Goal: Information Seeking & Learning: Learn about a topic

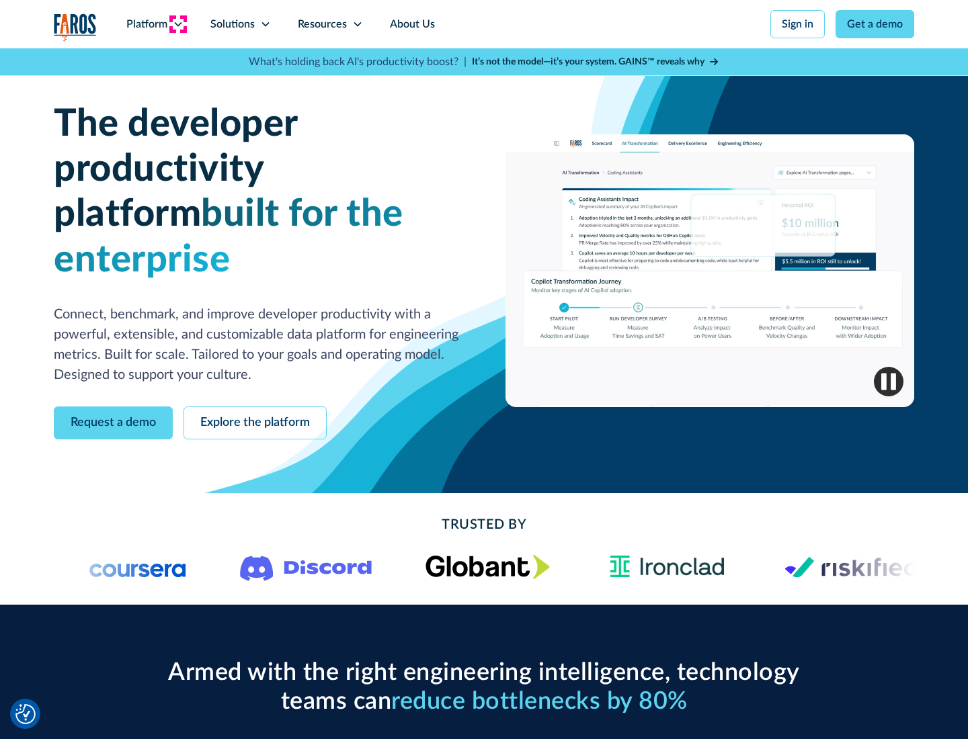
click at [177, 24] on icon at bounding box center [178, 24] width 11 height 11
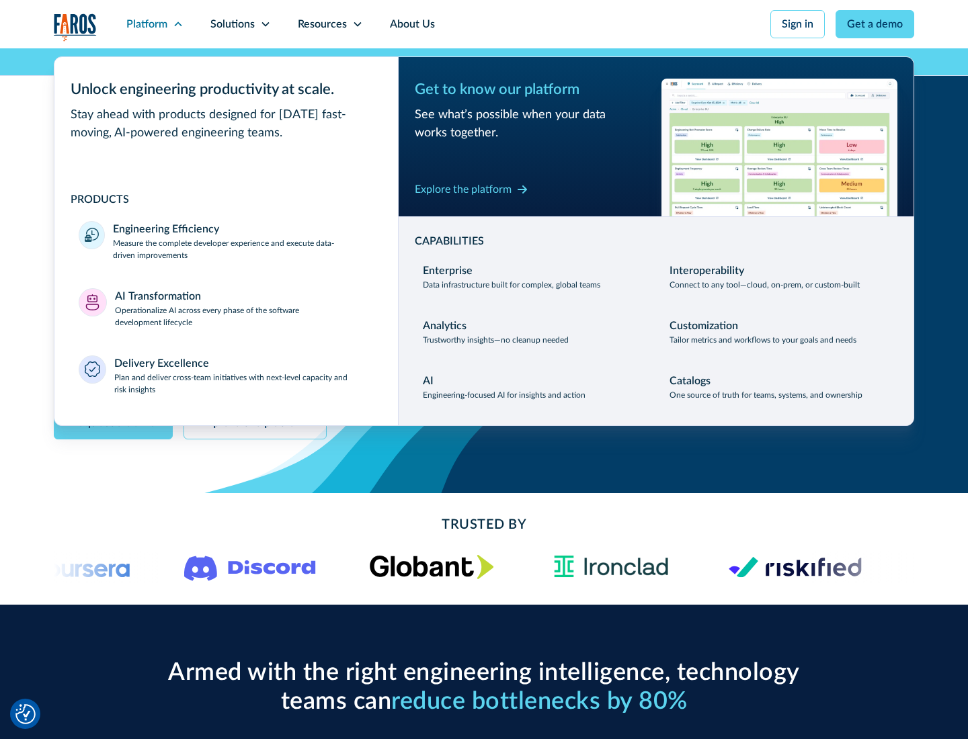
click at [243, 249] on p "Measure the complete developer experience and execute data-driven improvements" at bounding box center [243, 249] width 261 height 24
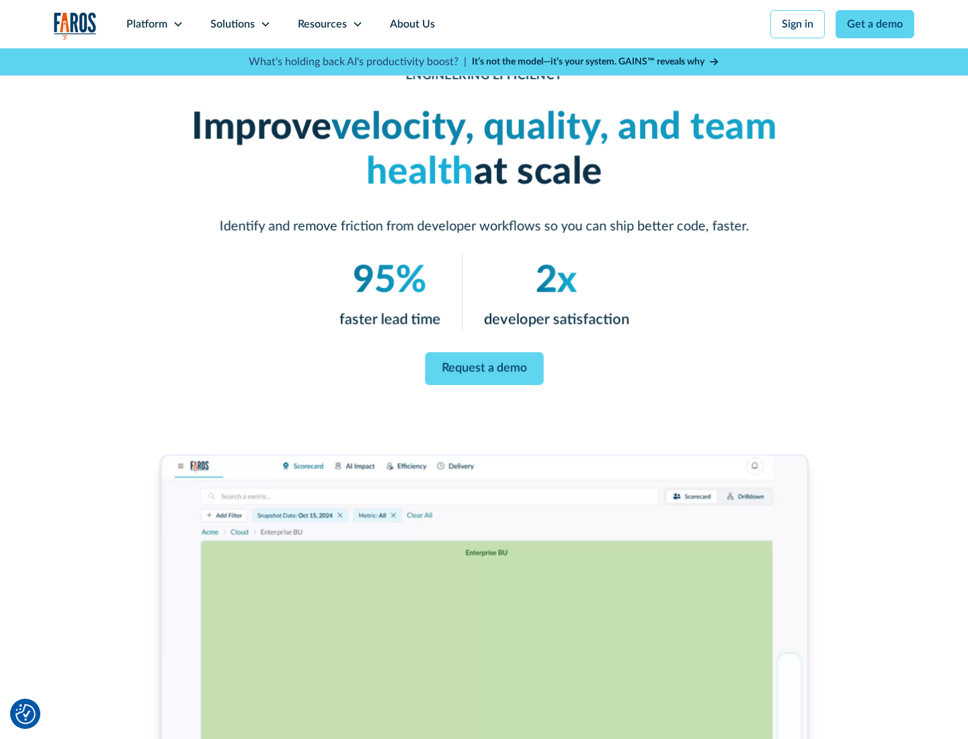
click at [484, 367] on link "Request a demo" at bounding box center [484, 369] width 118 height 33
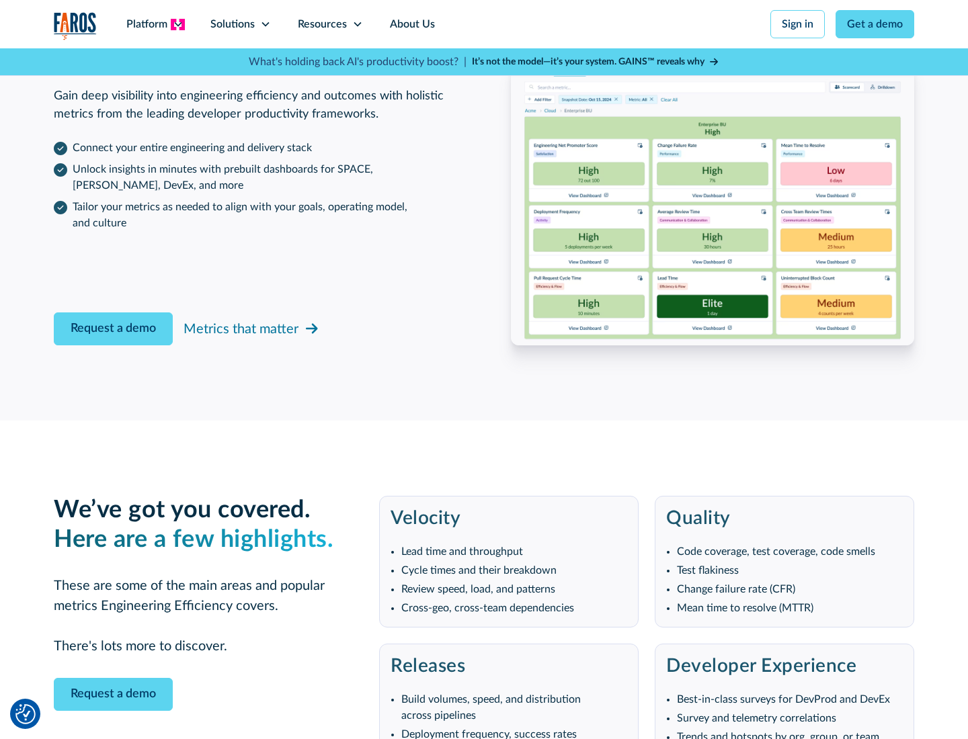
click at [177, 24] on icon at bounding box center [178, 24] width 11 height 11
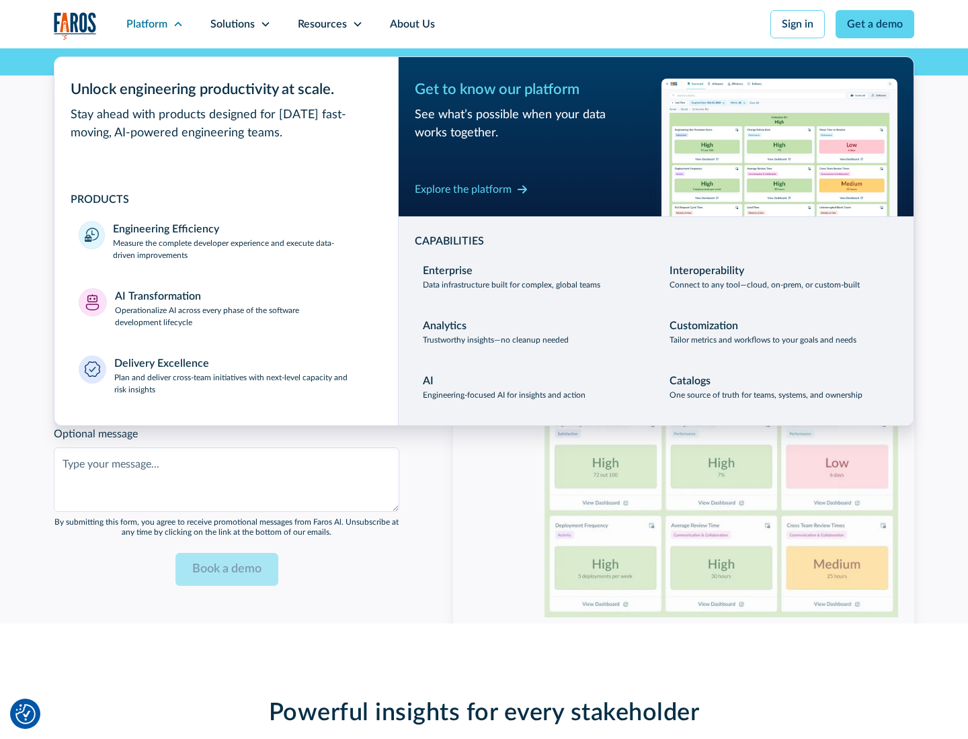
scroll to position [2948, 0]
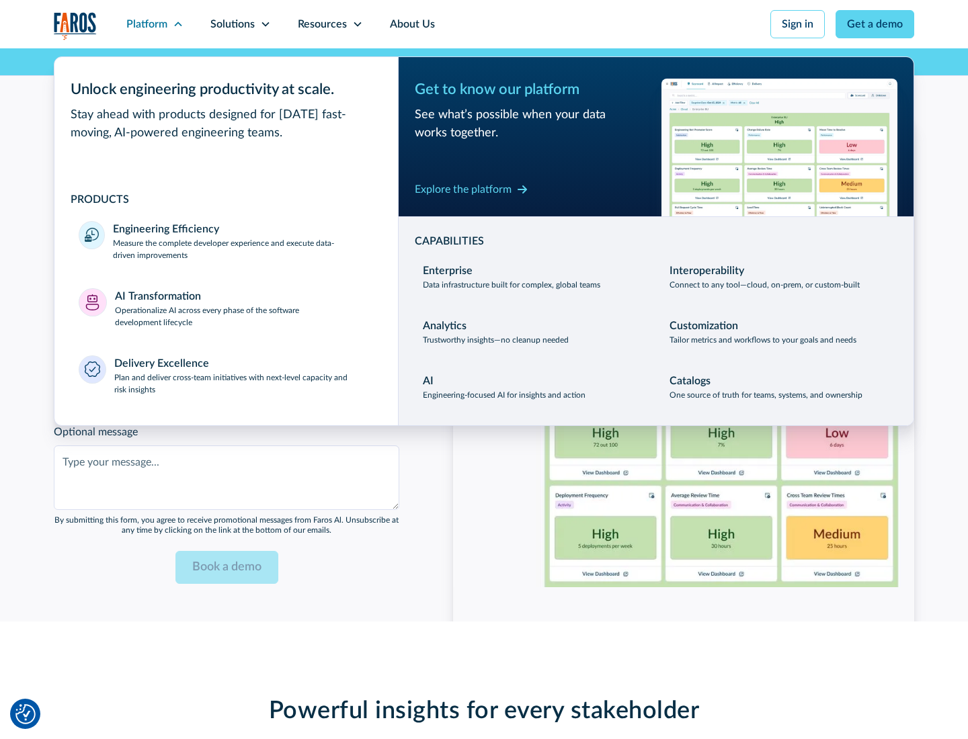
click at [244, 308] on p "Operationalize AI across every phase of the software development lifecycle" at bounding box center [244, 316] width 259 height 24
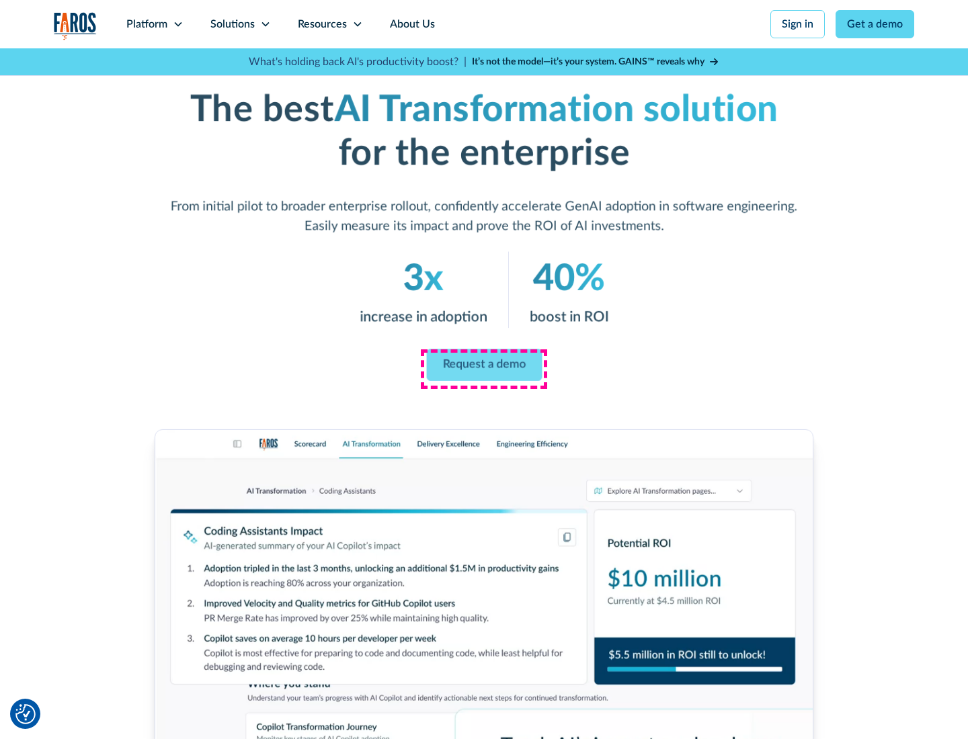
click at [484, 365] on link "Request a demo" at bounding box center [484, 365] width 116 height 32
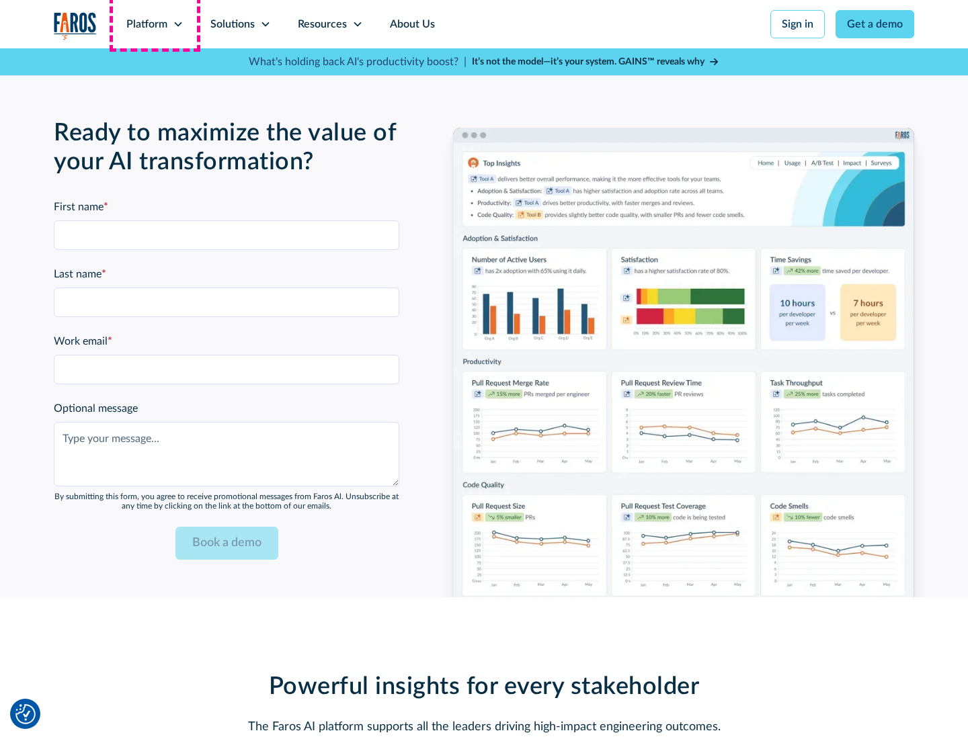
click at [155, 24] on div "Platform" at bounding box center [146, 24] width 41 height 16
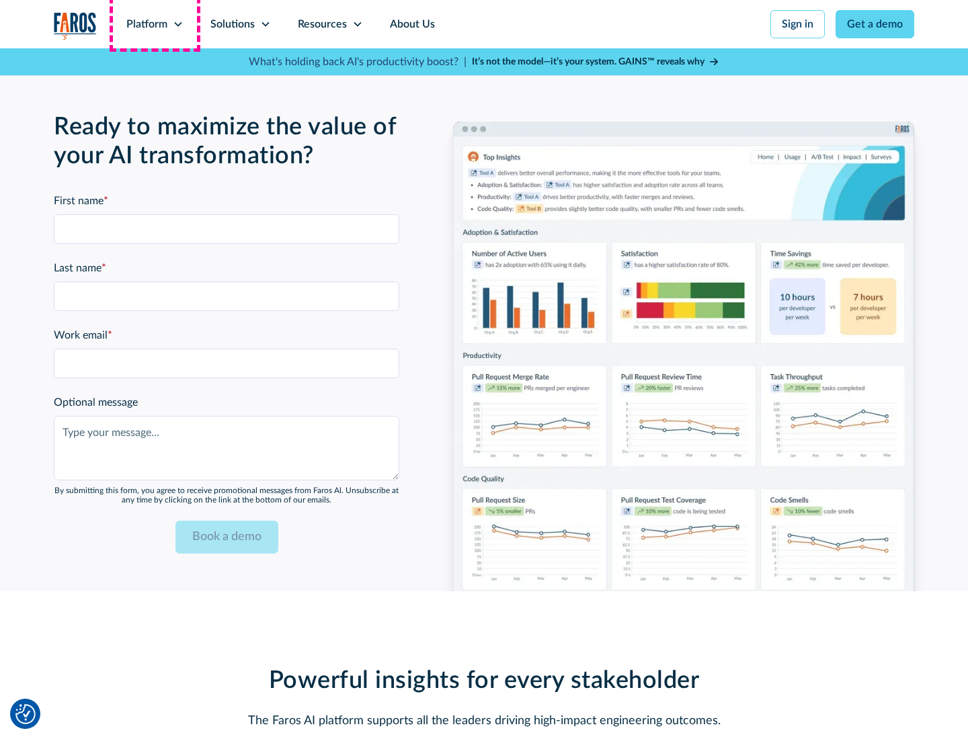
scroll to position [3272, 0]
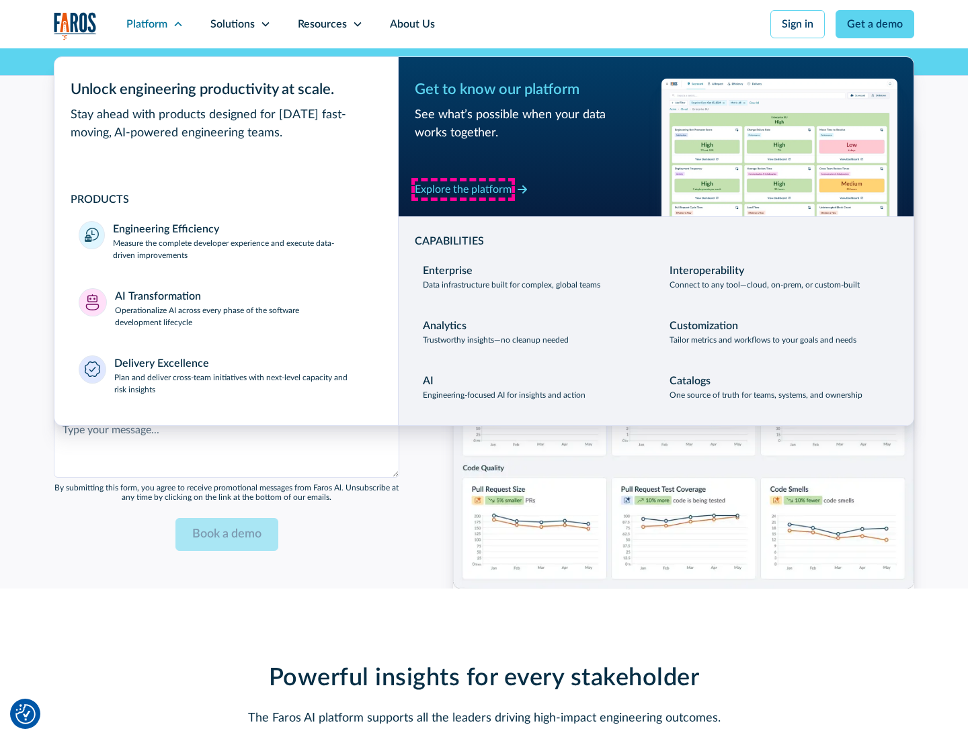
click at [463, 189] on div "Explore the platform" at bounding box center [463, 189] width 97 height 16
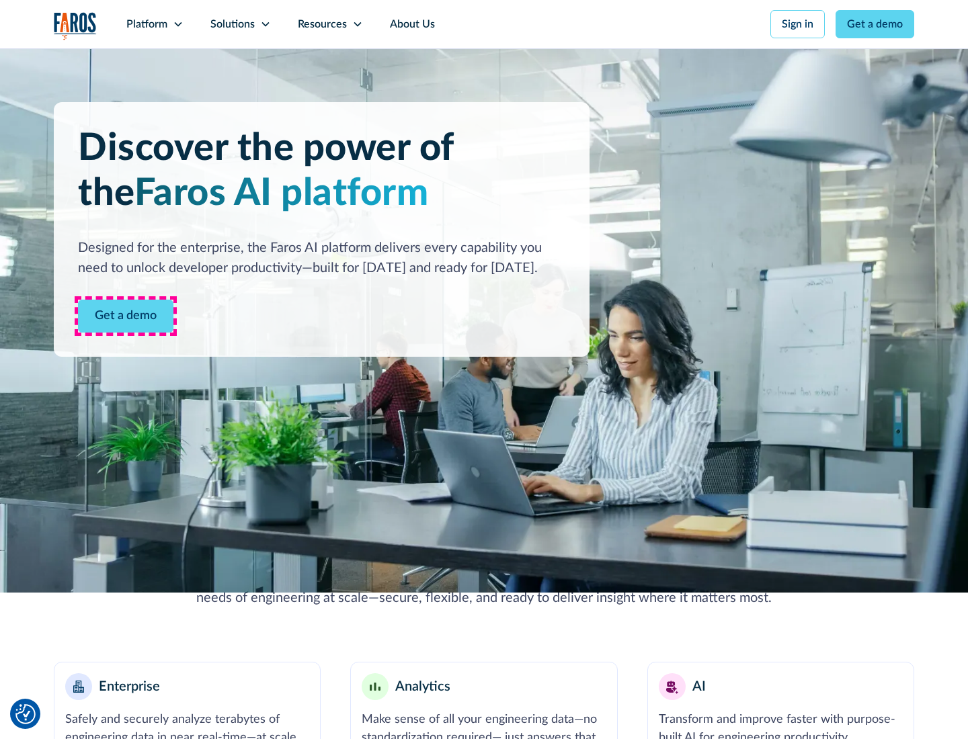
click at [126, 316] on link "Get a demo" at bounding box center [125, 316] width 95 height 33
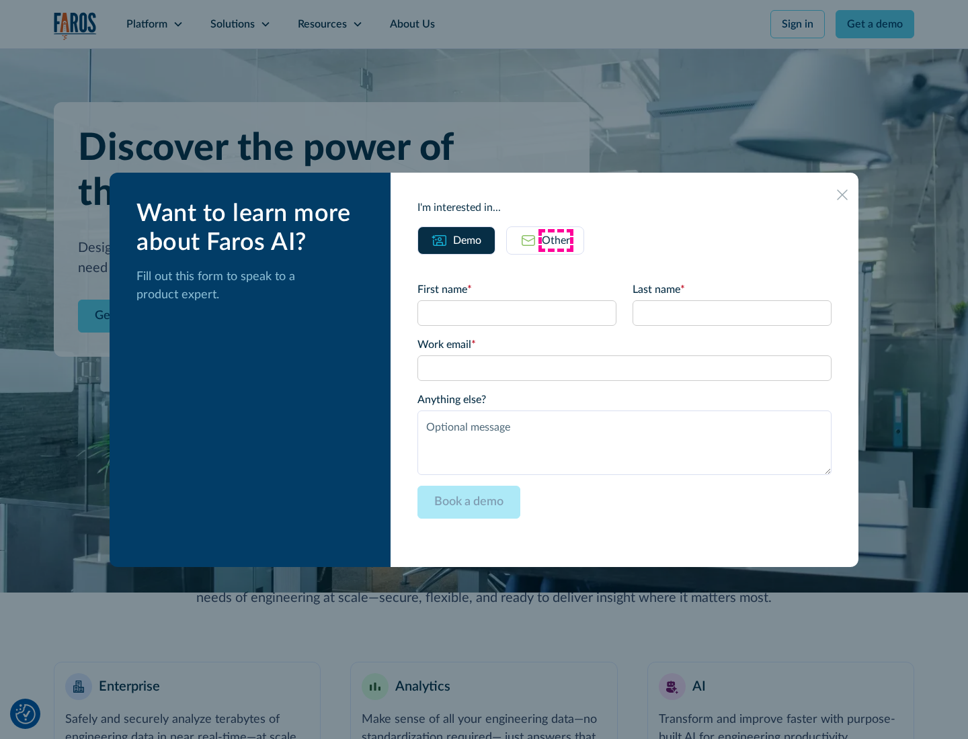
click at [556, 240] on div "Other" at bounding box center [556, 241] width 28 height 16
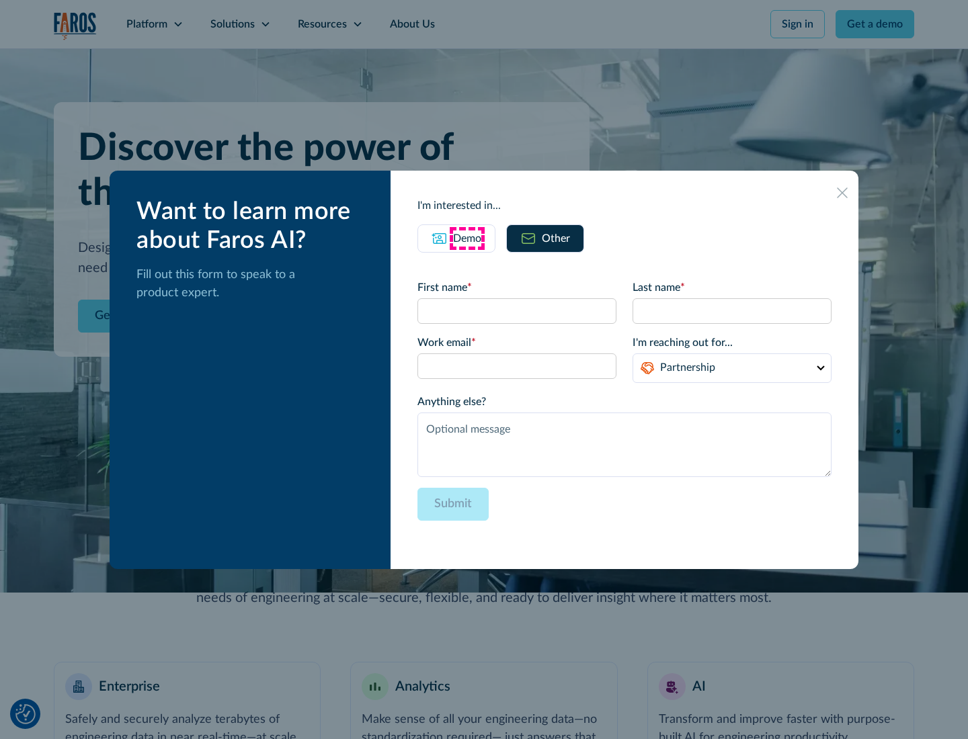
click at [467, 238] on div "Demo" at bounding box center [467, 239] width 28 height 16
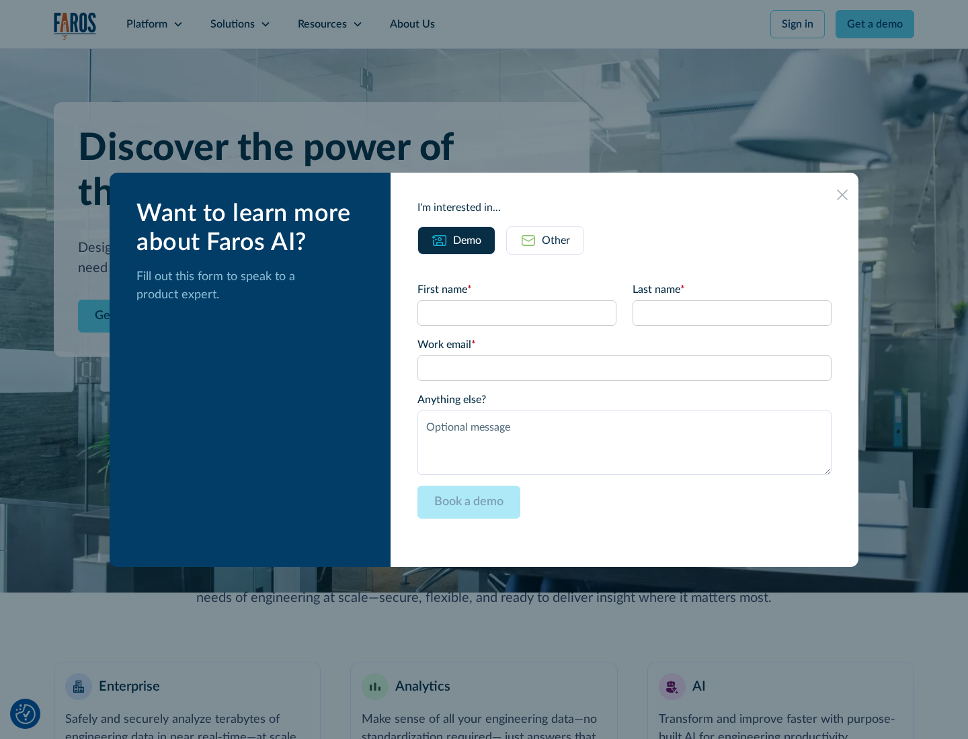
click at [842, 194] on icon at bounding box center [842, 195] width 11 height 11
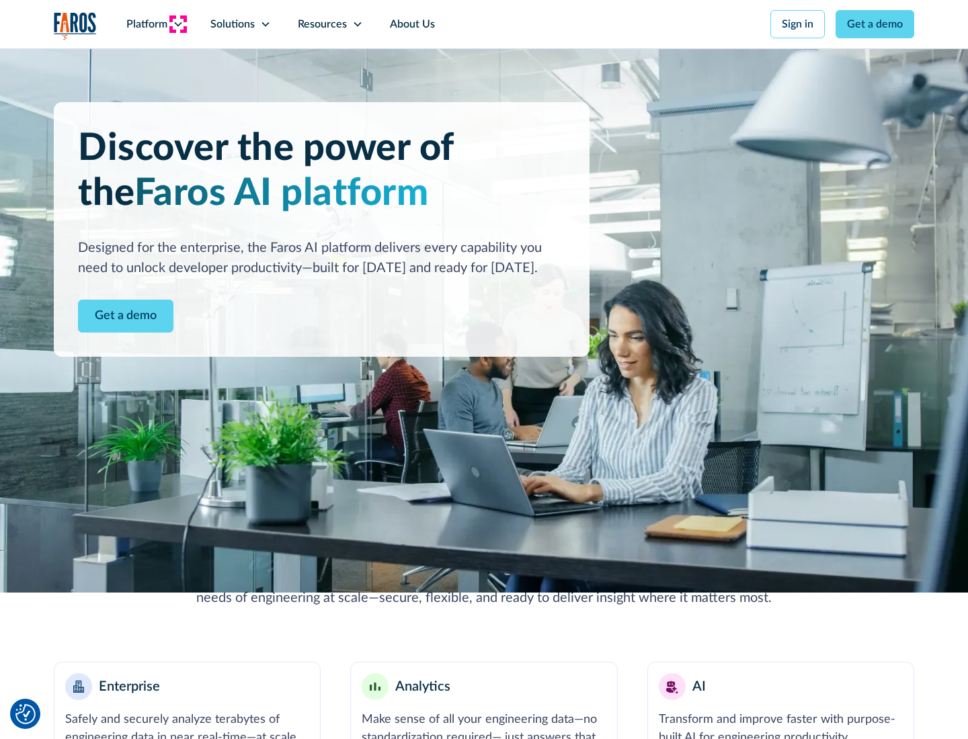
click at [177, 24] on icon at bounding box center [178, 24] width 11 height 11
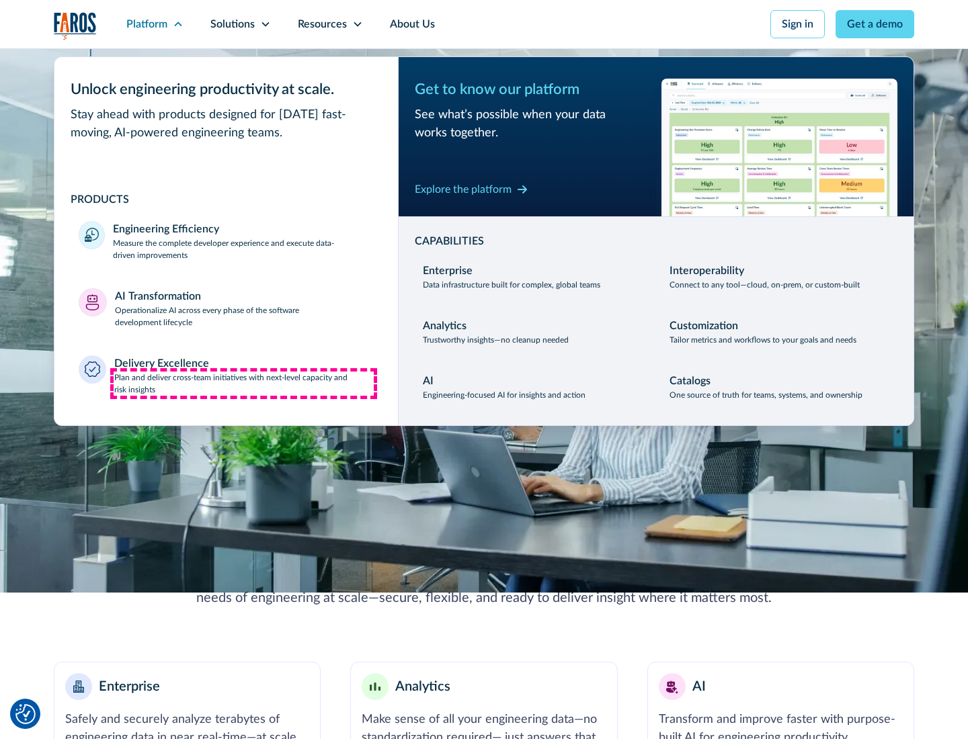
click at [243, 383] on p "Plan and deliver cross-team initiatives with next-level capacity and risk insig…" at bounding box center [244, 384] width 260 height 24
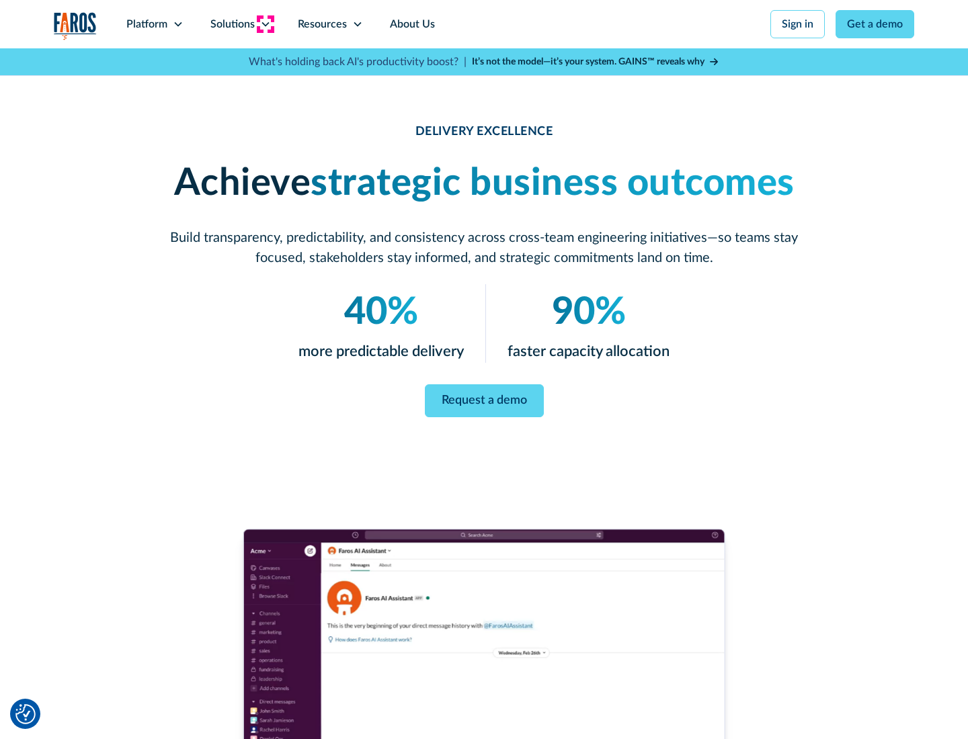
click at [265, 24] on icon at bounding box center [265, 24] width 11 height 11
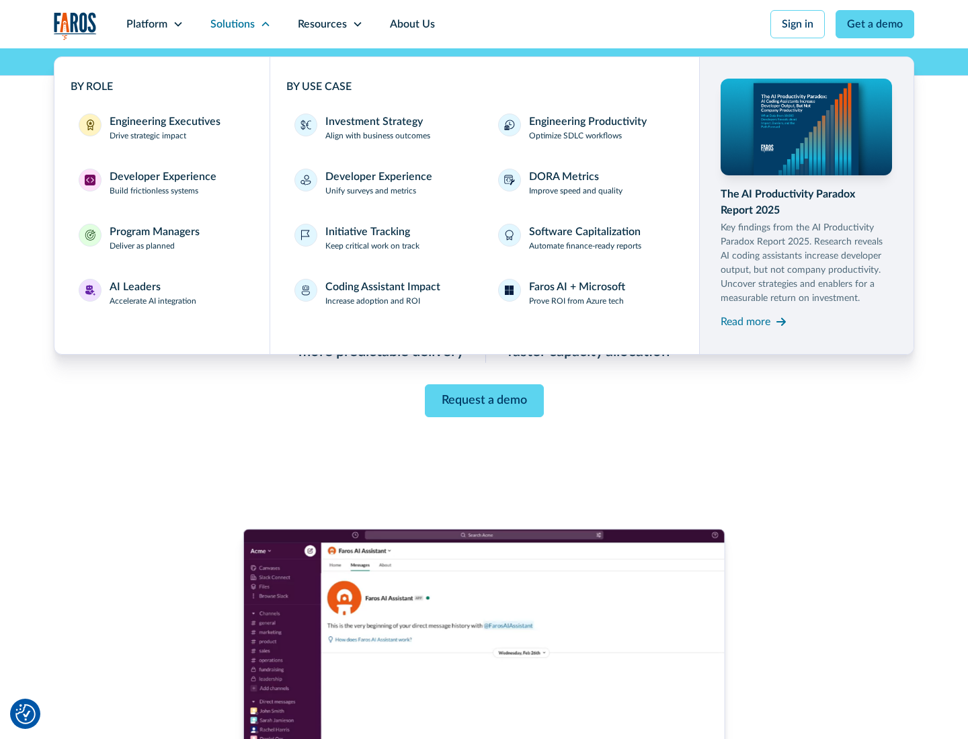
click at [161, 128] on div "Engineering Executives" at bounding box center [165, 122] width 111 height 16
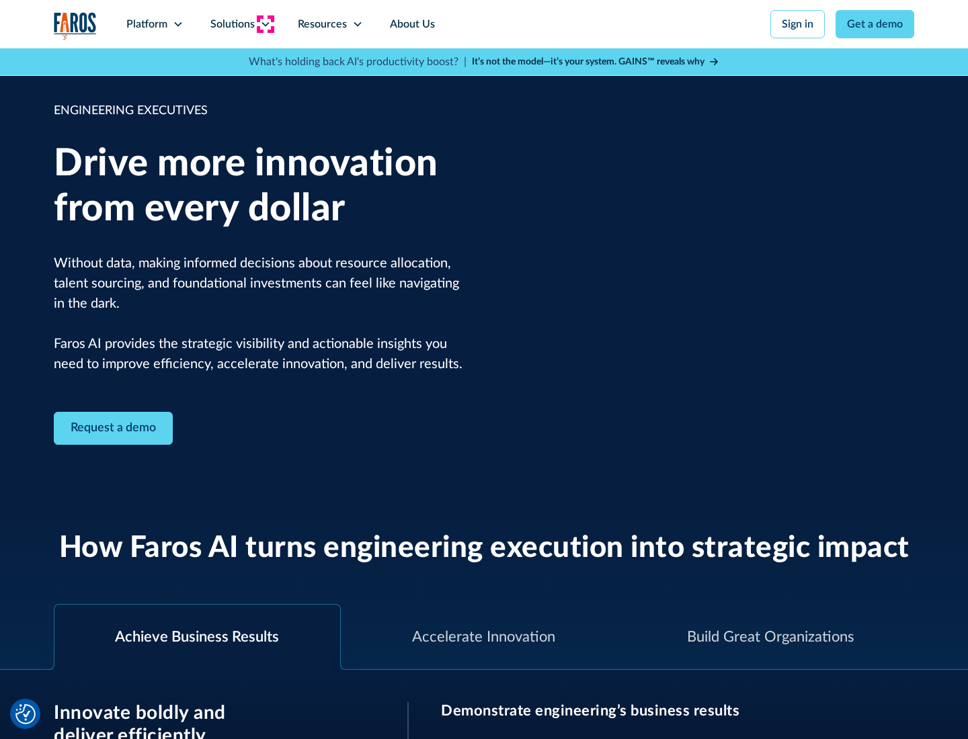
click at [265, 24] on icon at bounding box center [265, 24] width 11 height 11
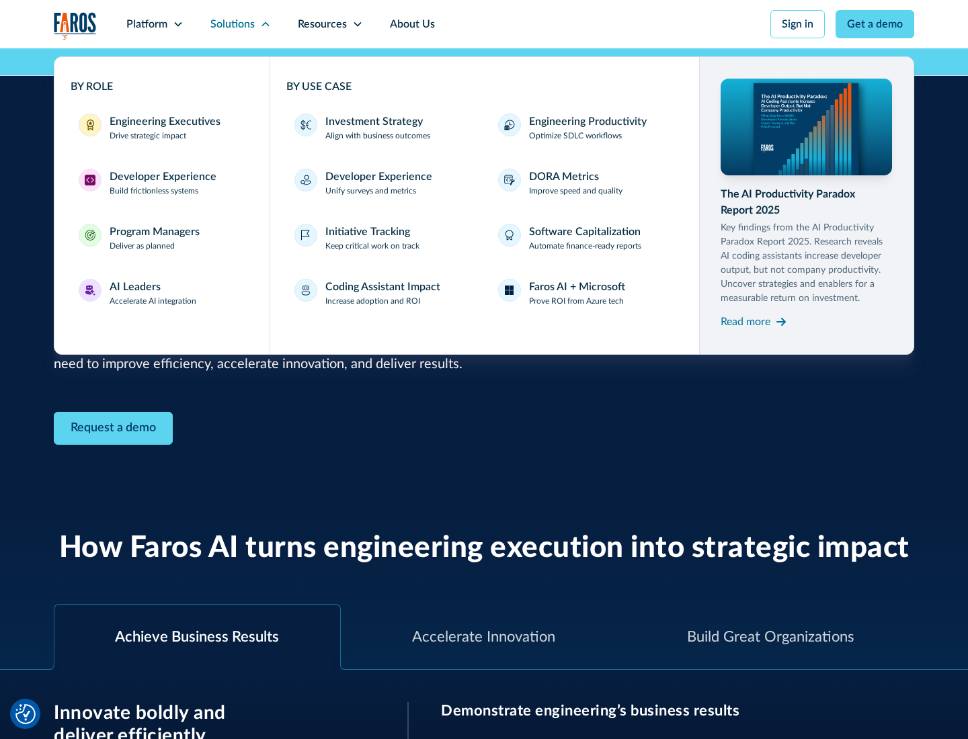
click at [161, 177] on div "Developer Experience" at bounding box center [163, 177] width 107 height 16
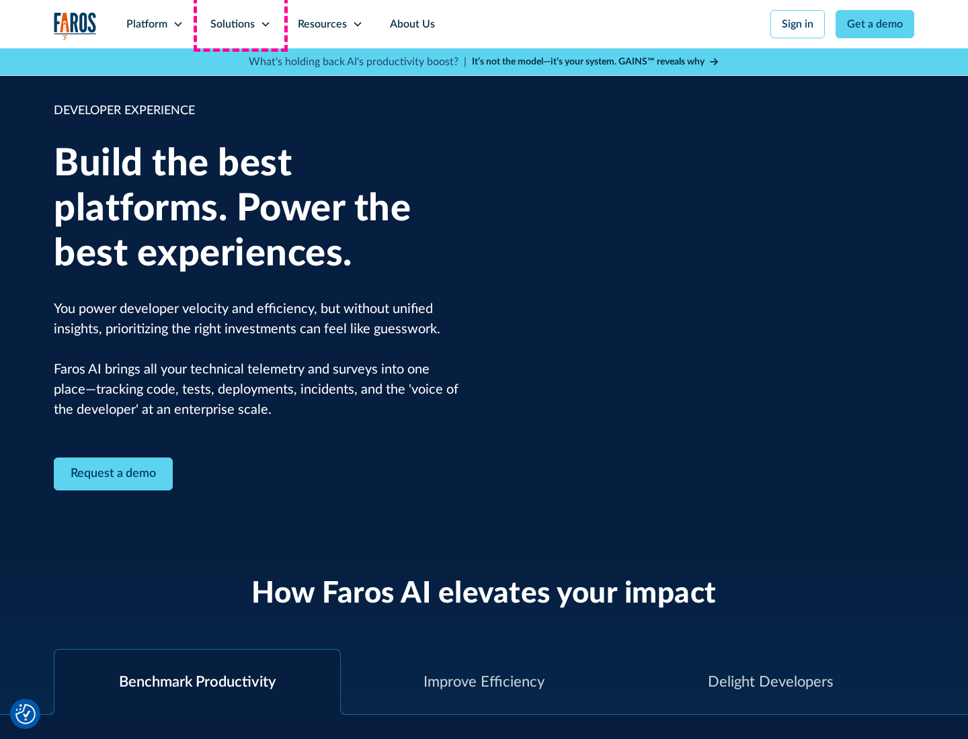
click at [240, 24] on div "Solutions" at bounding box center [232, 24] width 44 height 16
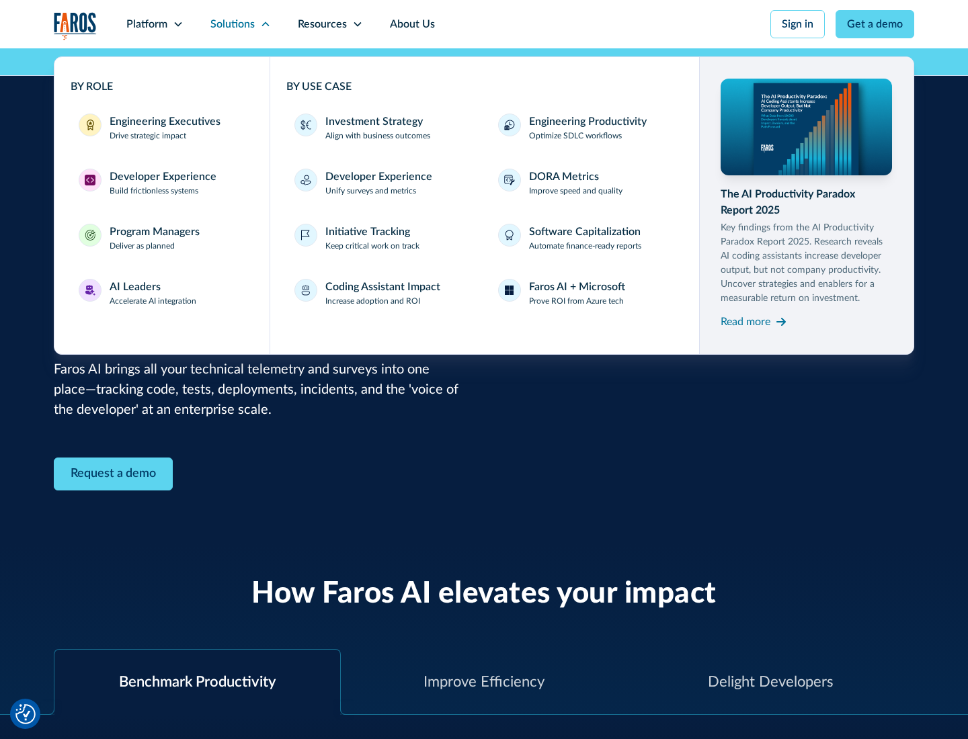
click at [154, 238] on div "Program Managers" at bounding box center [155, 232] width 90 height 16
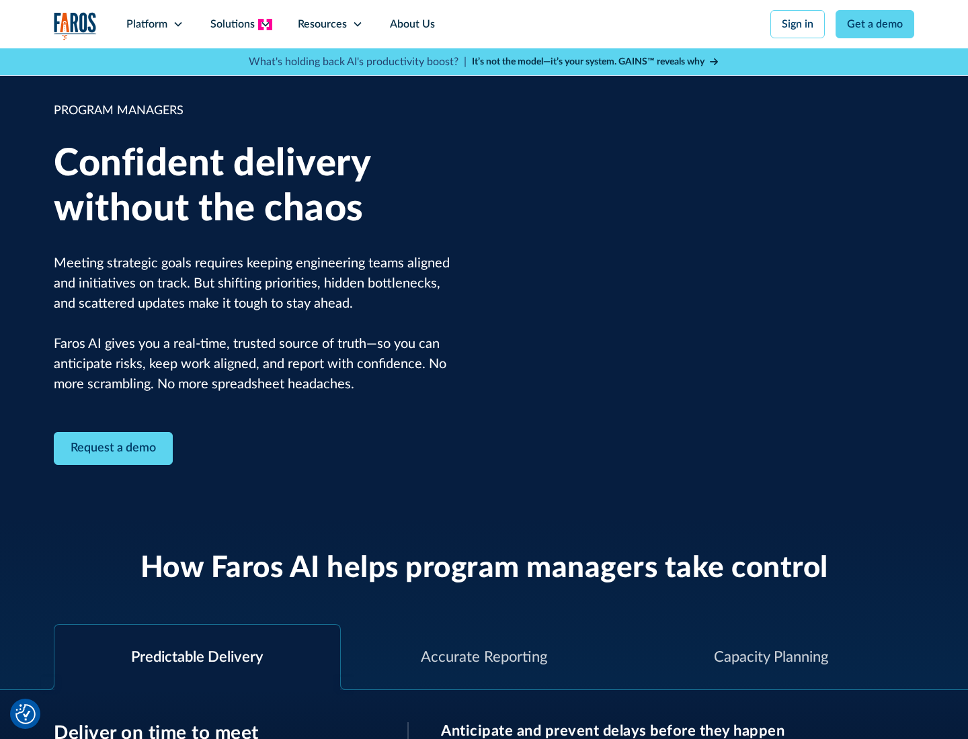
click at [265, 24] on icon at bounding box center [265, 24] width 11 height 11
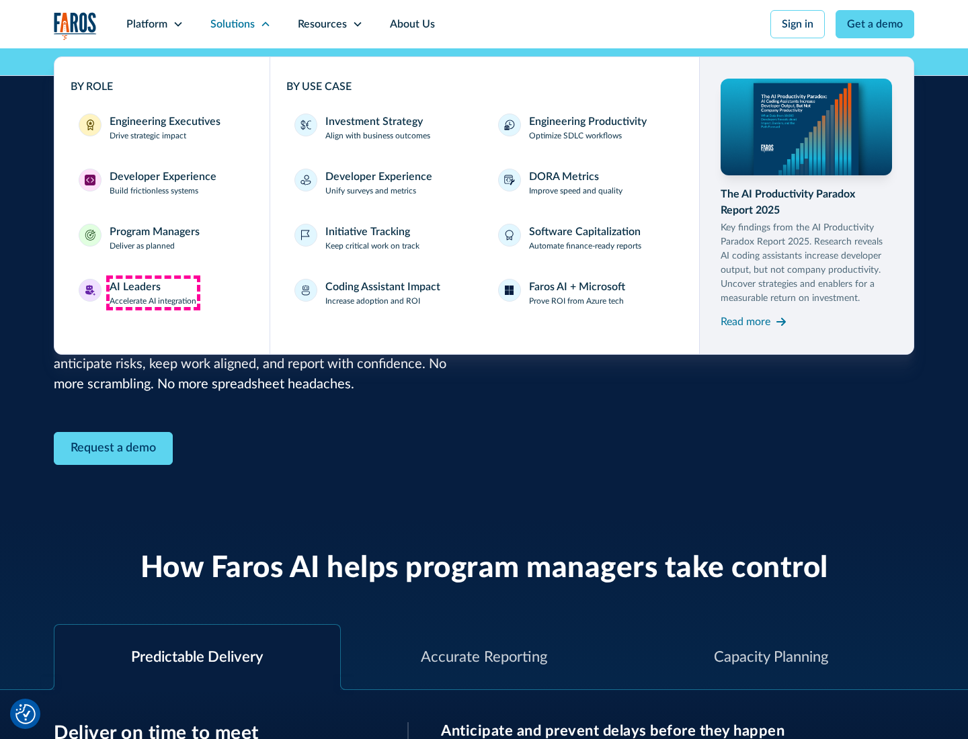
click at [153, 293] on div "AI Leaders" at bounding box center [135, 287] width 51 height 16
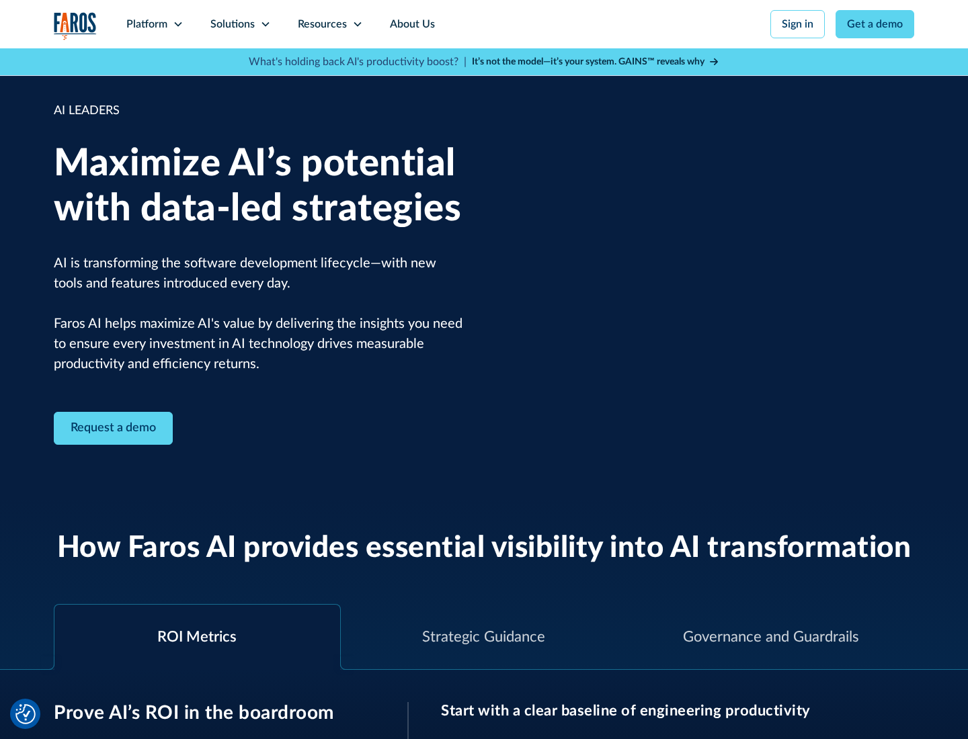
click at [265, 24] on icon at bounding box center [265, 24] width 11 height 11
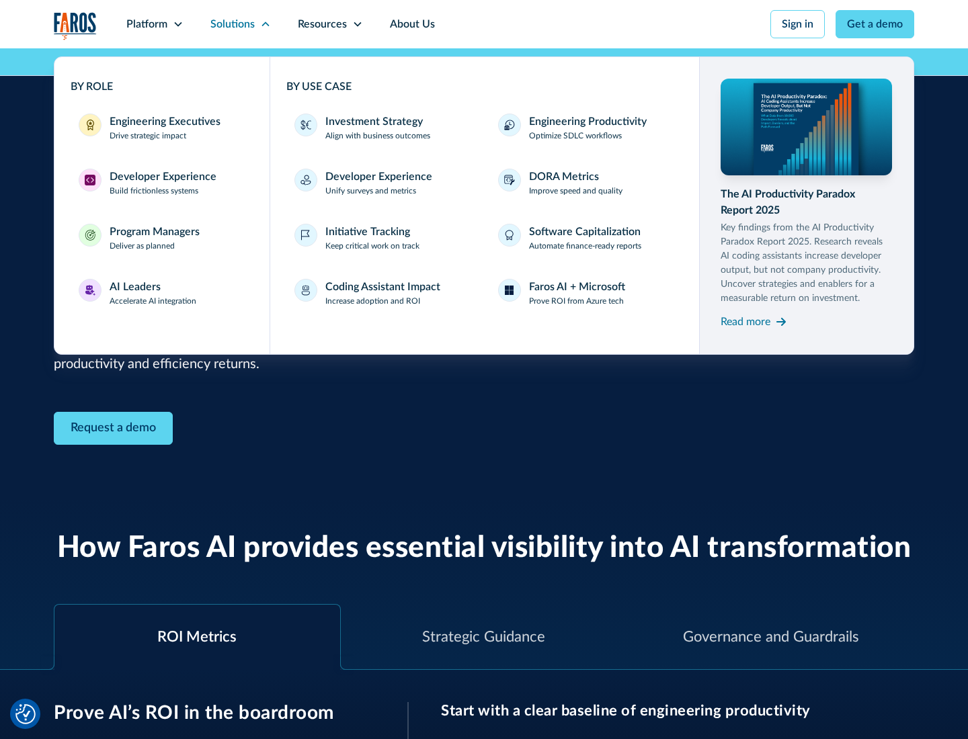
click at [372, 122] on div "Investment Strategy" at bounding box center [373, 122] width 97 height 16
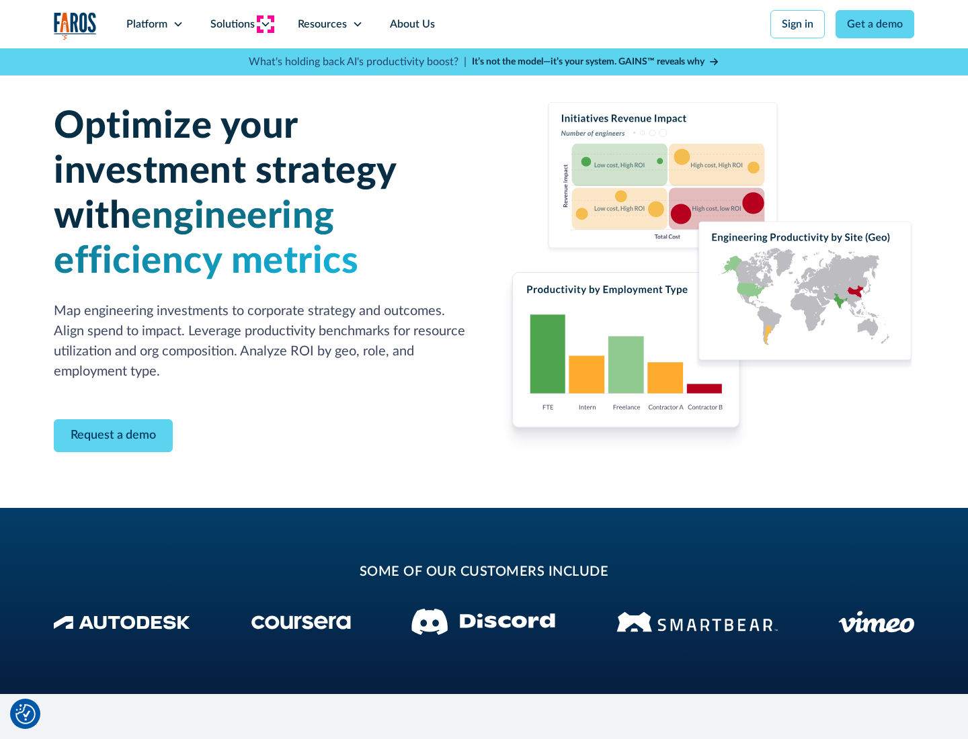
click at [265, 24] on icon at bounding box center [265, 24] width 11 height 11
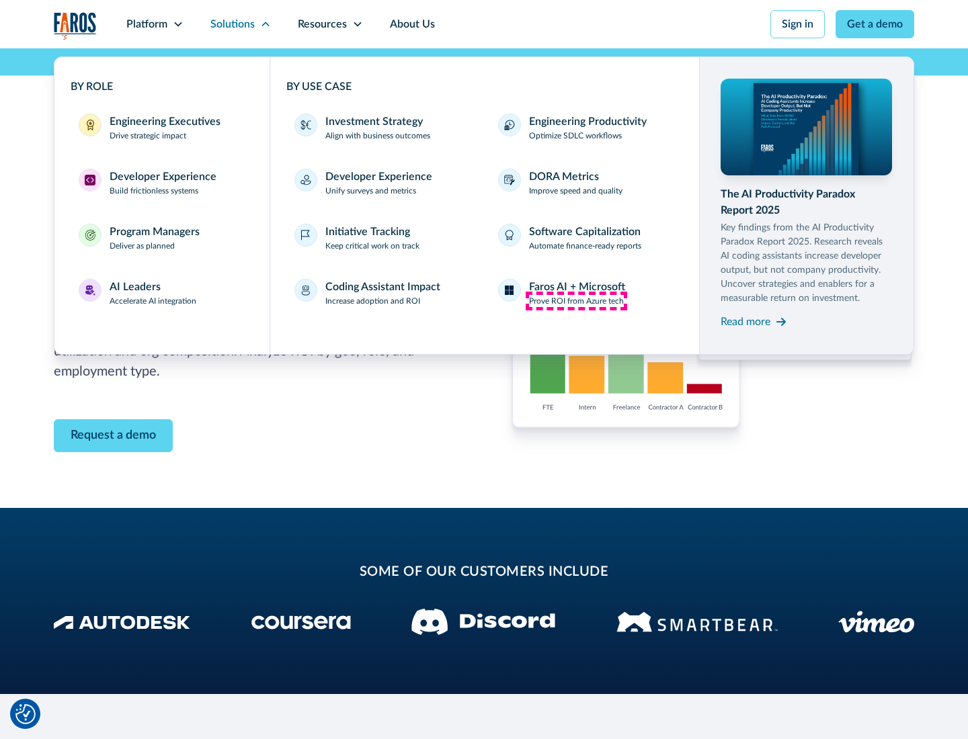
click at [576, 301] on p "Prove ROI from Azure tech" at bounding box center [576, 301] width 95 height 12
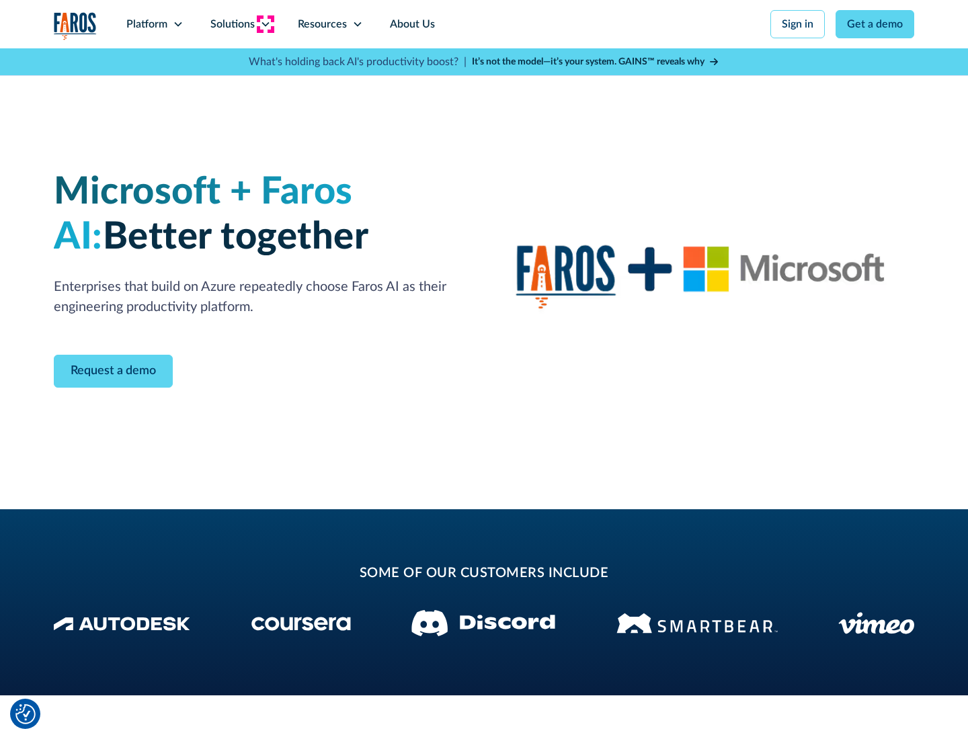
click at [265, 24] on icon at bounding box center [265, 24] width 11 height 11
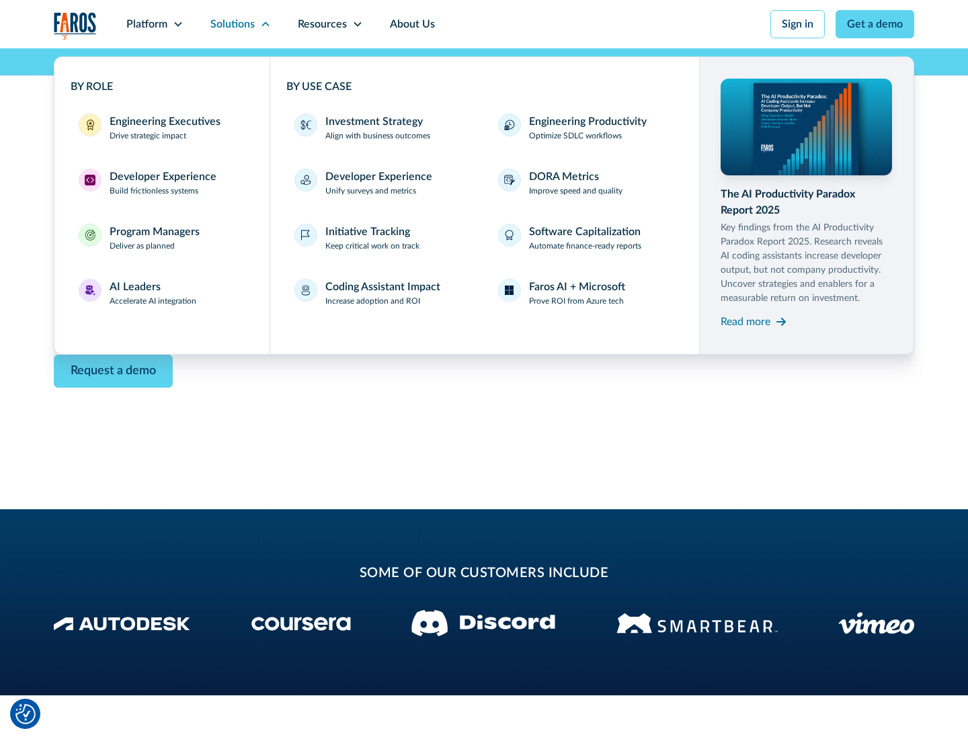
click at [745, 321] on div "Read more" at bounding box center [745, 322] width 50 height 16
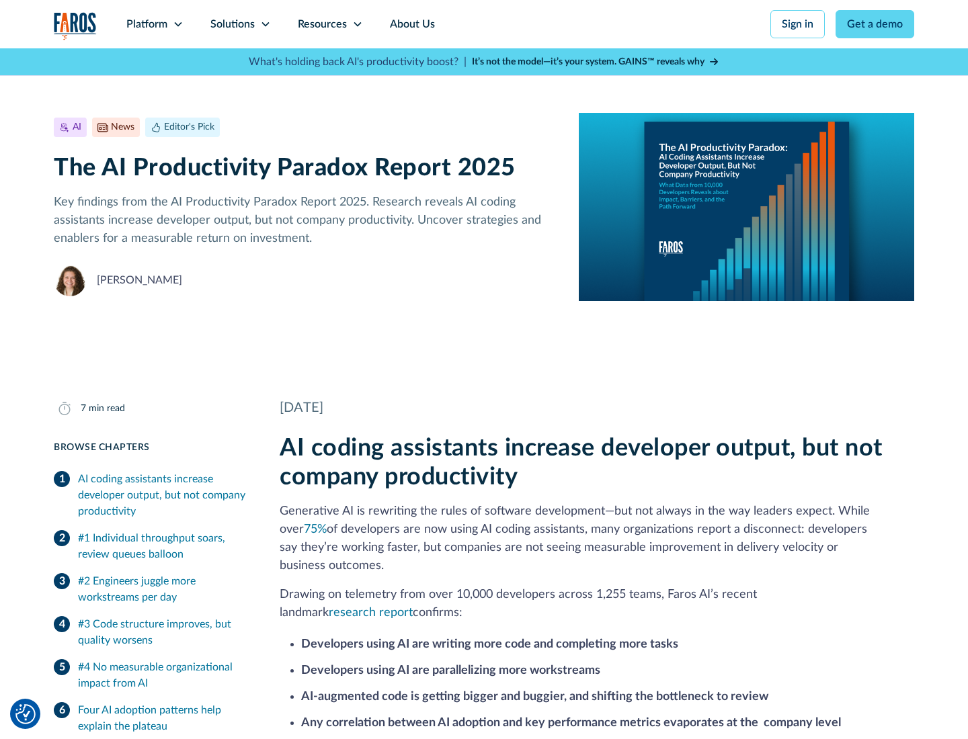
click at [356, 24] on icon at bounding box center [357, 24] width 11 height 11
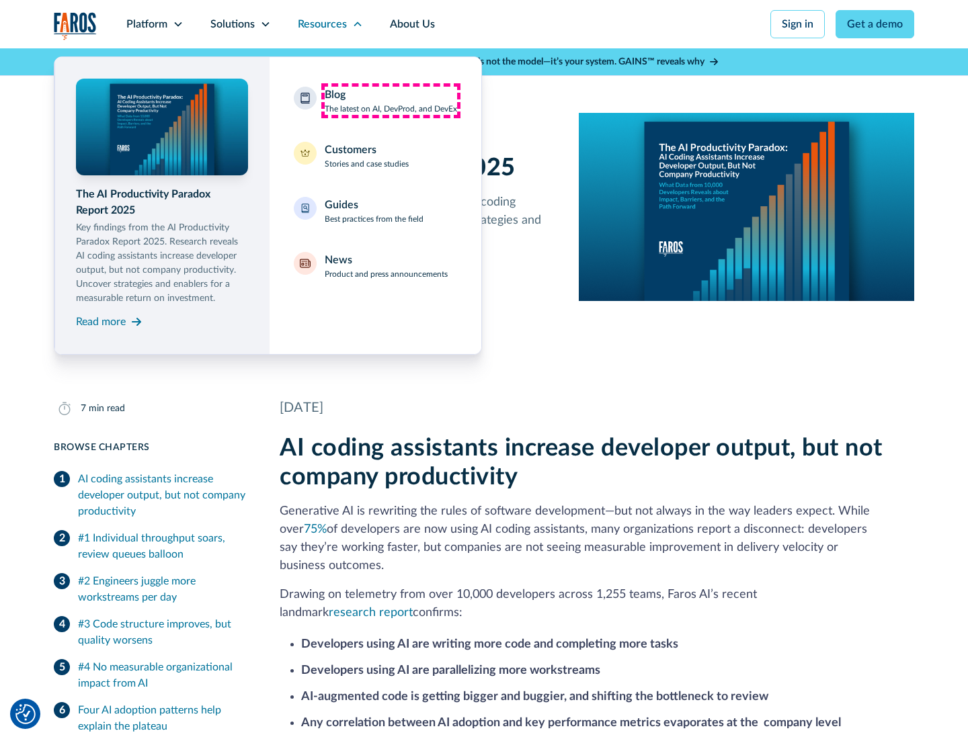
click at [390, 101] on div "Blog The latest on AI, DevProd, and DevEx" at bounding box center [391, 101] width 132 height 28
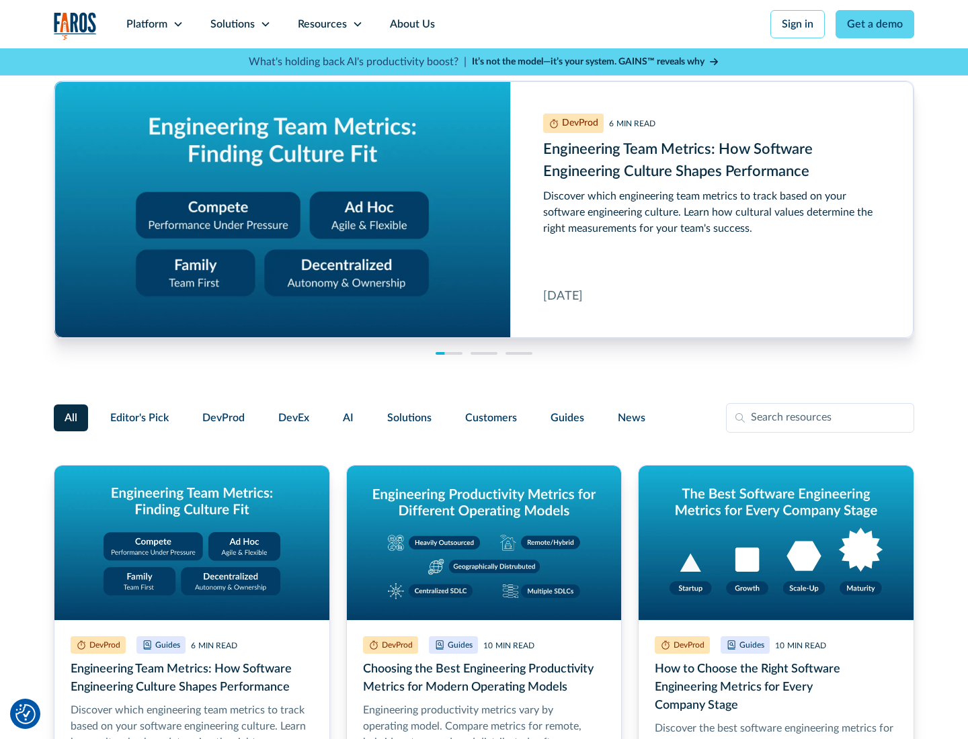
click at [875, 24] on link "Get a demo" at bounding box center [874, 24] width 79 height 28
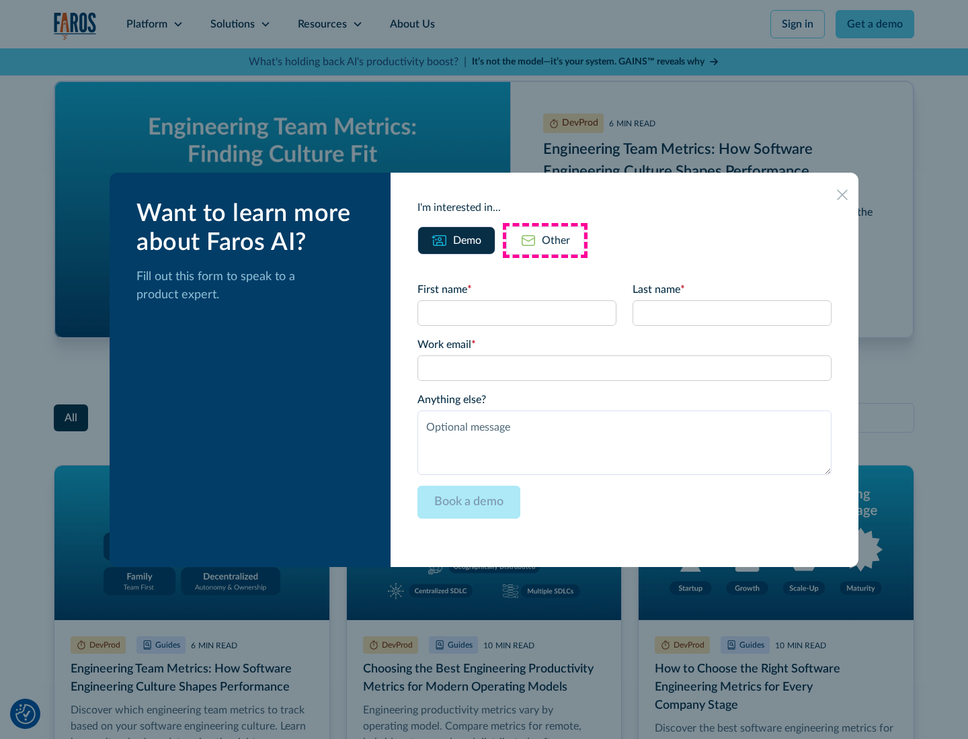
click at [545, 240] on div "Other" at bounding box center [556, 241] width 28 height 16
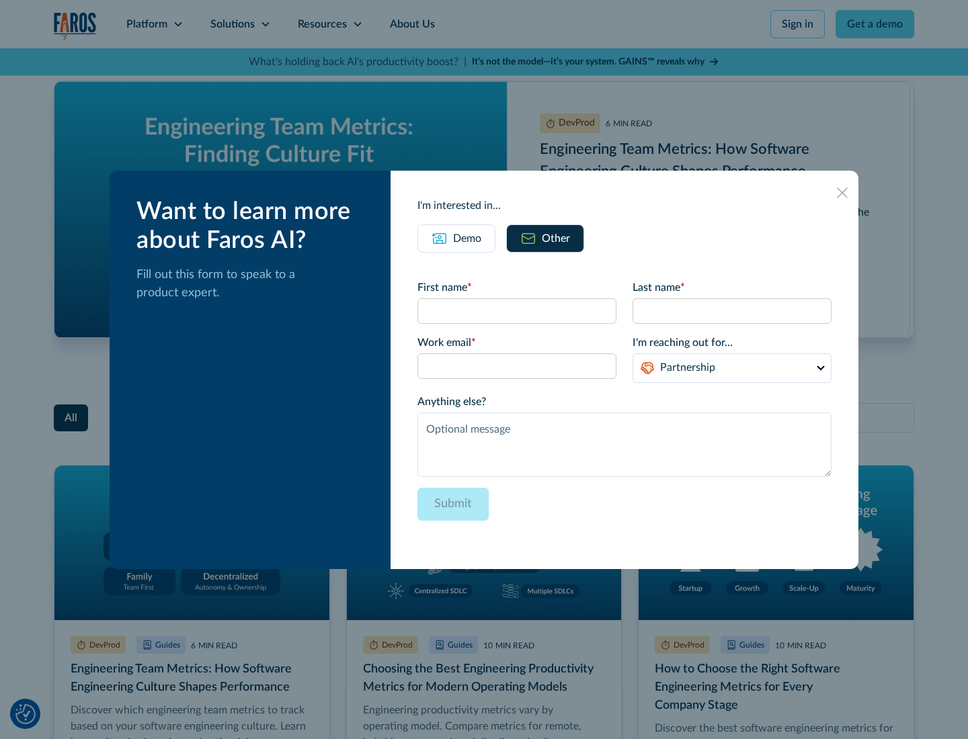
click at [842, 192] on icon at bounding box center [842, 193] width 11 height 11
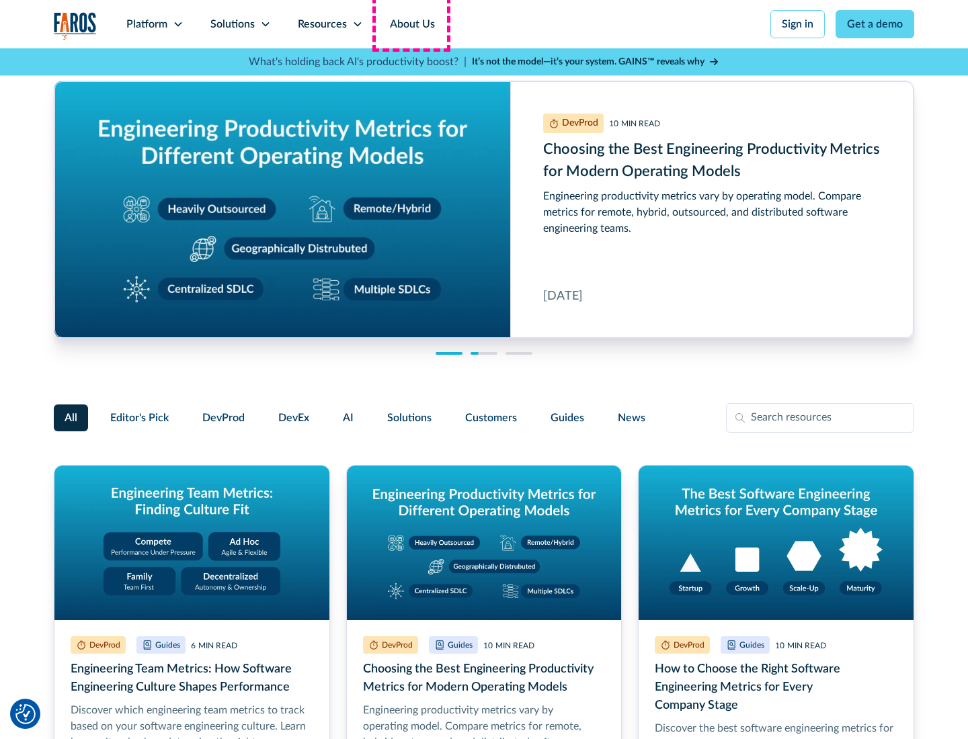
click at [411, 24] on link "About Us" at bounding box center [412, 24] width 72 height 48
